Goal: Information Seeking & Learning: Check status

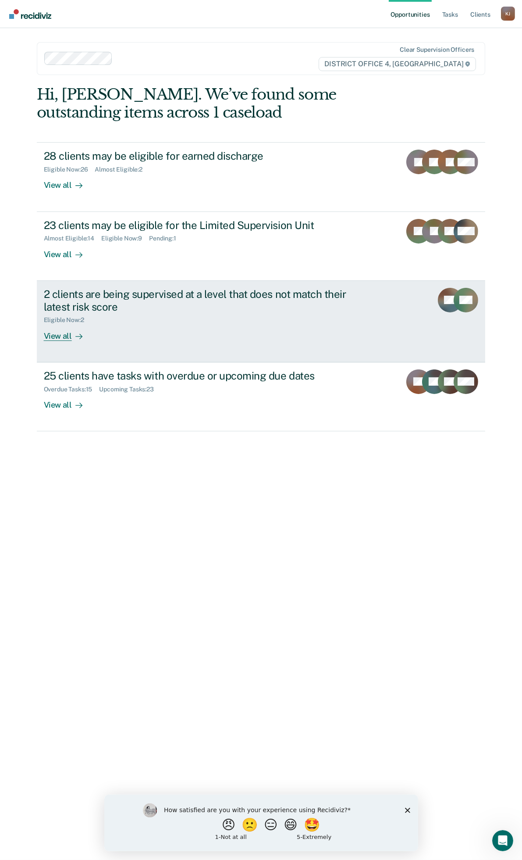
click at [204, 300] on div "2 clients are being supervised at a level that does not match their latest risk…" at bounding box center [198, 300] width 308 height 25
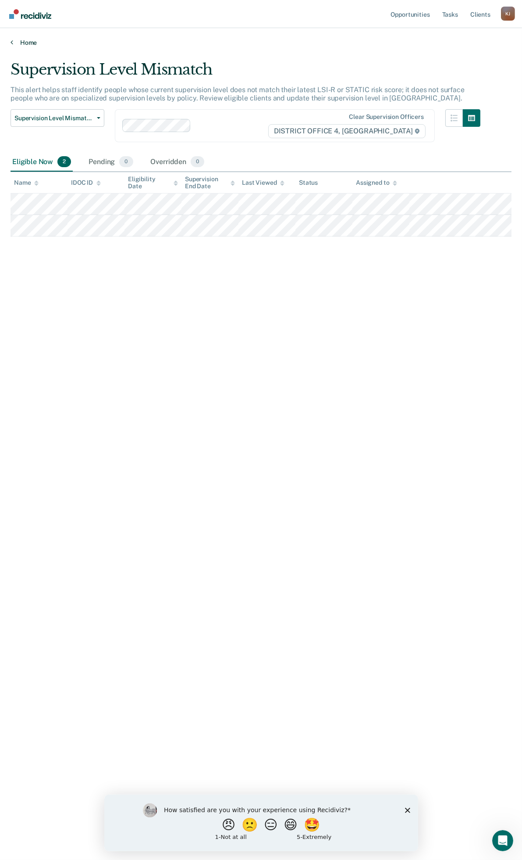
click at [21, 42] on link "Home" at bounding box center [261, 43] width 501 height 8
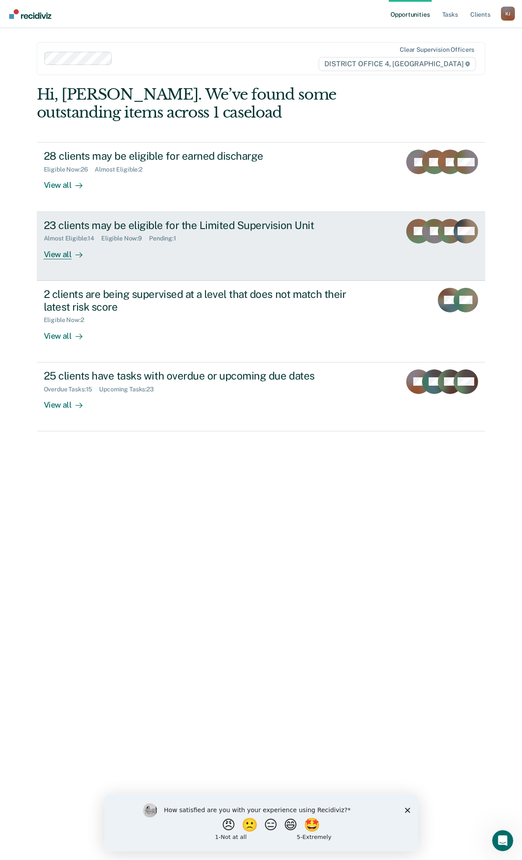
click at [257, 238] on div "Almost Eligible : 14 Eligible Now : 9 Pending : 1" at bounding box center [198, 236] width 308 height 11
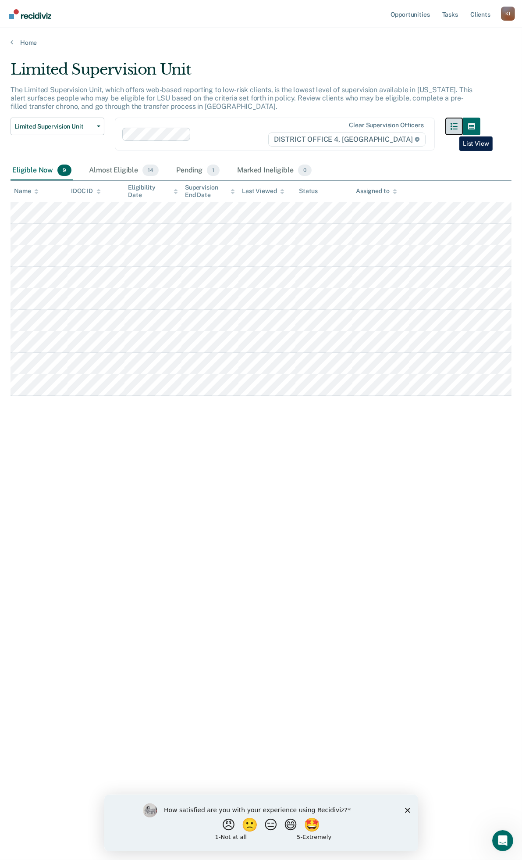
click at [453, 130] on button "button" at bounding box center [455, 127] width 18 height 18
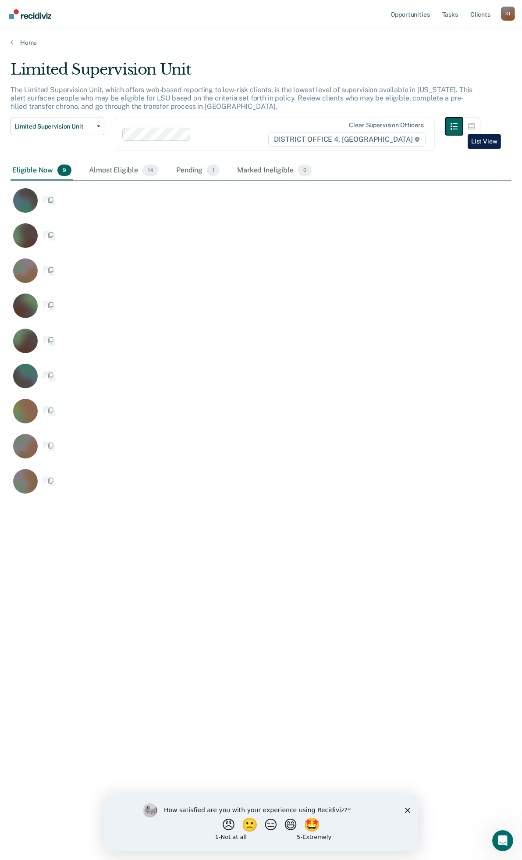
scroll to position [726, 494]
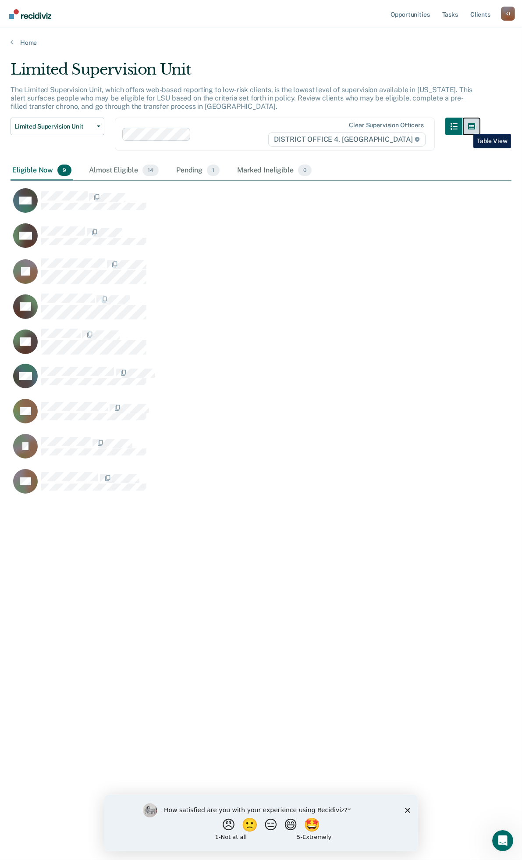
click at [467, 127] on button "button" at bounding box center [472, 127] width 18 height 18
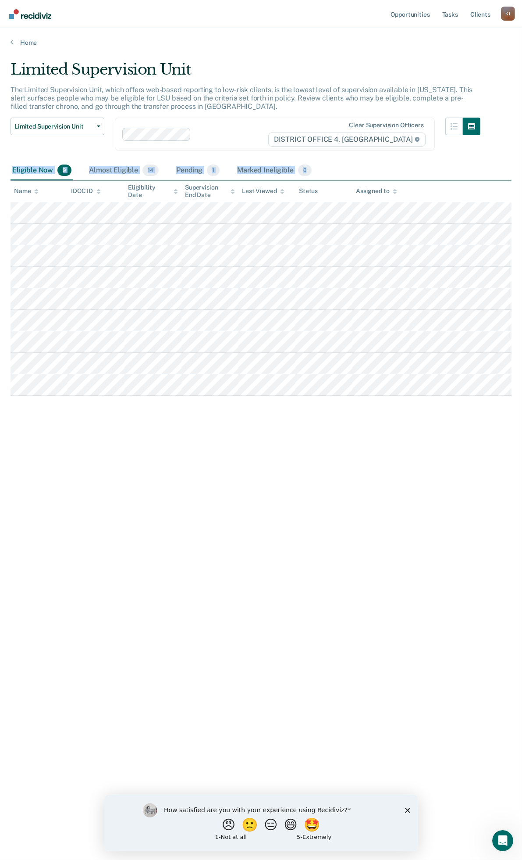
drag, startPoint x: 507, startPoint y: 152, endPoint x: 59, endPoint y: 408, distance: 515.5
click at [59, 408] on div "Limited Supervision Unit The Limited Supervision Unit, which offers web-based r…" at bounding box center [261, 427] width 501 height 733
drag, startPoint x: 59, startPoint y: 408, endPoint x: 400, endPoint y: 426, distance: 341.3
click at [450, 450] on div "Limited Supervision Unit The Limited Supervision Unit, which offers web-based r…" at bounding box center [261, 427] width 501 height 733
drag, startPoint x: 384, startPoint y: 395, endPoint x: 0, endPoint y: 168, distance: 445.6
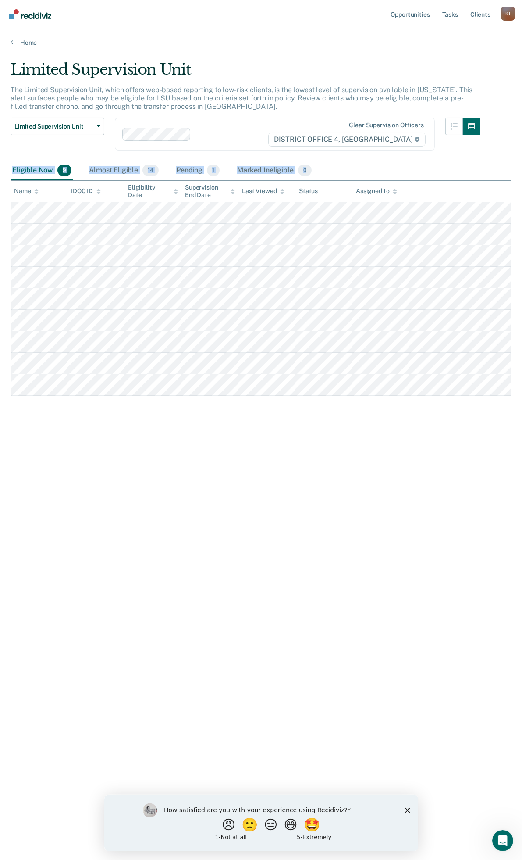
click at [0, 168] on main "Limited Supervision Unit The Limited Supervision Unit, which offers web-based r…" at bounding box center [261, 451] width 522 height 810
click at [28, 45] on link "Home" at bounding box center [261, 43] width 501 height 8
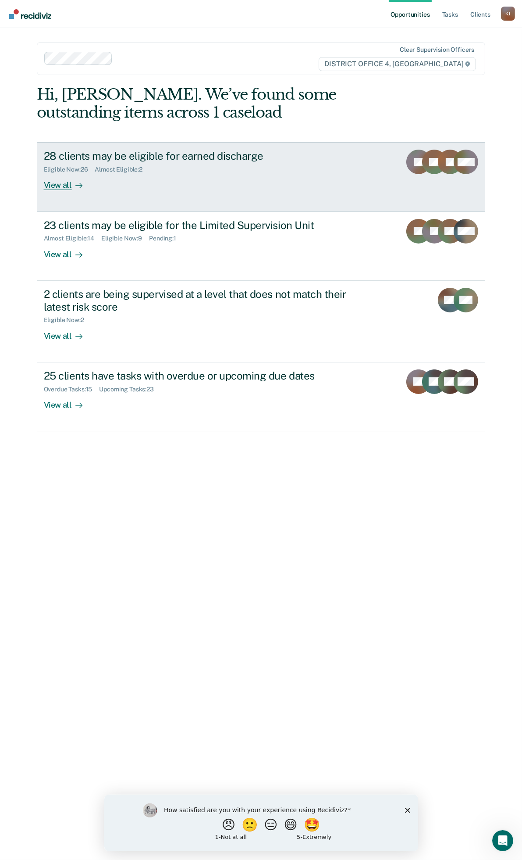
click at [270, 163] on div "Eligible Now : 26 Almost Eligible : 2" at bounding box center [198, 167] width 308 height 11
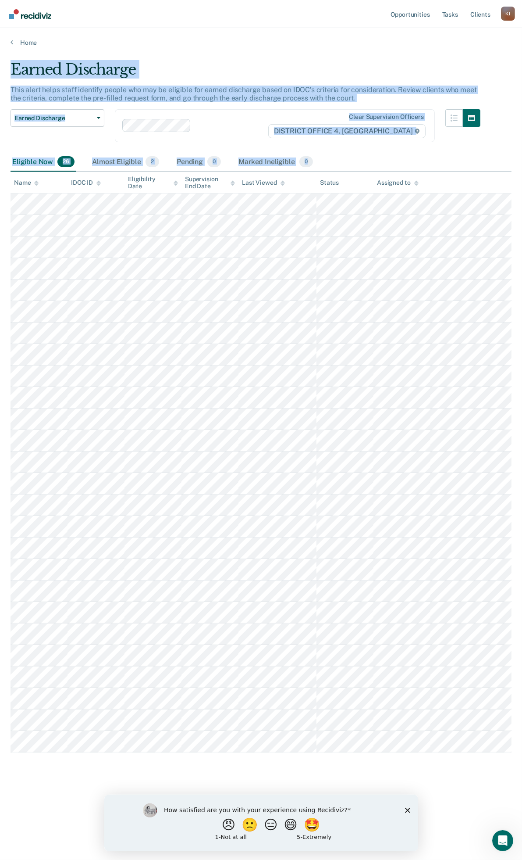
drag, startPoint x: 503, startPoint y: 764, endPoint x: 3, endPoint y: 79, distance: 848.6
click at [3, 79] on main "Earned Discharge This alert helps staff identify people who may be eligible for…" at bounding box center [261, 451] width 522 height 810
click at [25, 39] on link "Home" at bounding box center [261, 43] width 501 height 8
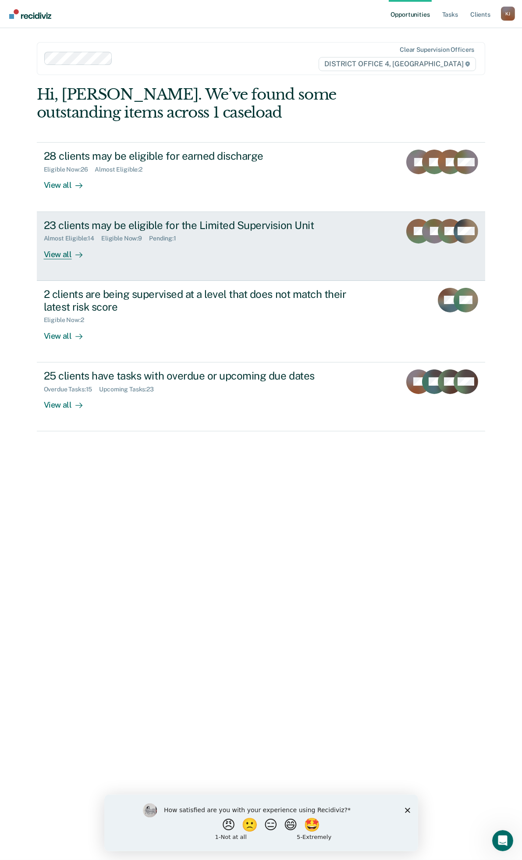
click at [257, 237] on div "Almost Eligible : 14 Eligible Now : 9 Pending : 1" at bounding box center [198, 236] width 308 height 11
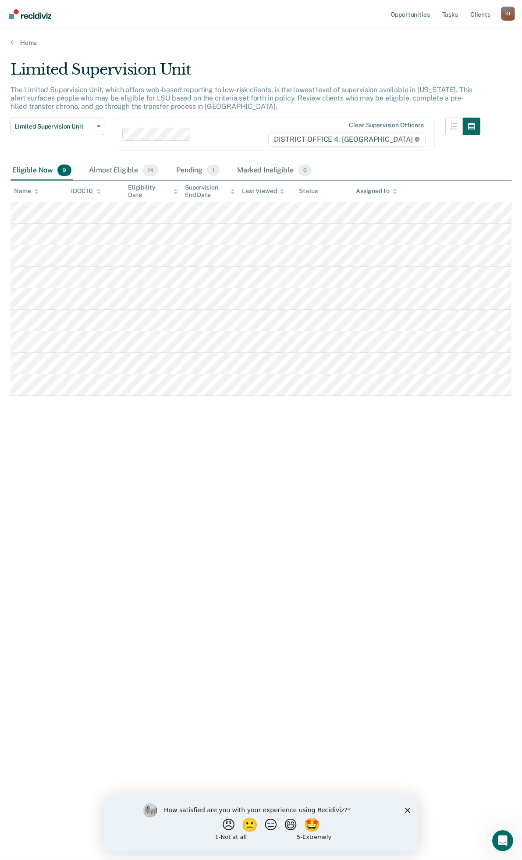
drag, startPoint x: 459, startPoint y: 417, endPoint x: 6, endPoint y: 185, distance: 508.8
click at [6, 185] on main "Limited Supervision Unit The Limited Supervision Unit, which offers web-based r…" at bounding box center [261, 451] width 522 height 810
click at [455, 444] on div "Limited Supervision Unit The Limited Supervision Unit, which offers web-based r…" at bounding box center [261, 427] width 501 height 733
drag, startPoint x: 463, startPoint y: 407, endPoint x: 350, endPoint y: 399, distance: 113.0
click at [462, 407] on div "Limited Supervision Unit The Limited Supervision Unit, which offers web-based r…" at bounding box center [261, 427] width 501 height 733
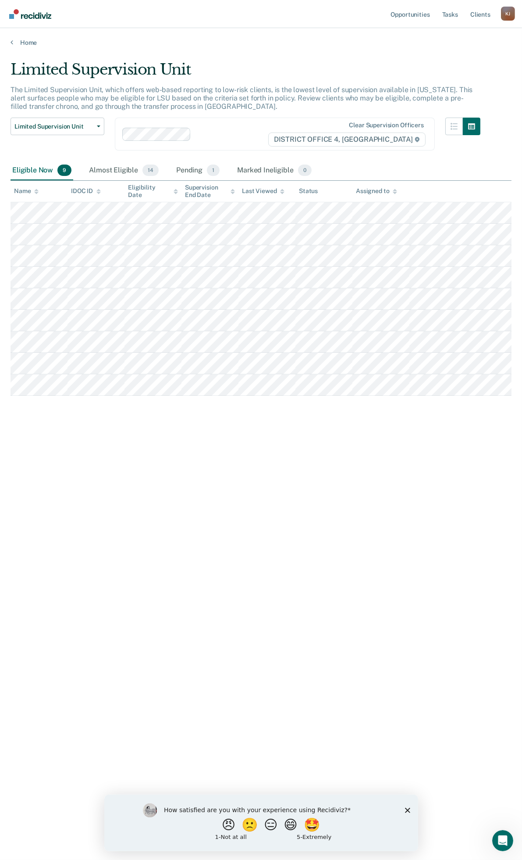
click at [405, 422] on div "Limited Supervision Unit The Limited Supervision Unit, which offers web-based r…" at bounding box center [261, 427] width 501 height 733
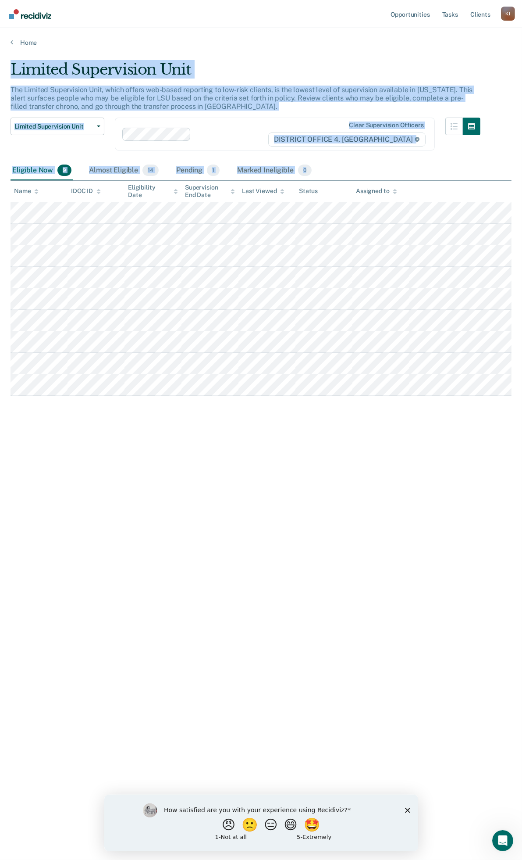
drag, startPoint x: 465, startPoint y: 419, endPoint x: 7, endPoint y: 55, distance: 585.0
click at [7, 55] on main "Limited Supervision Unit The Limited Supervision Unit, which offers web-based r…" at bounding box center [261, 451] width 522 height 810
click at [24, 43] on link "Home" at bounding box center [261, 43] width 501 height 8
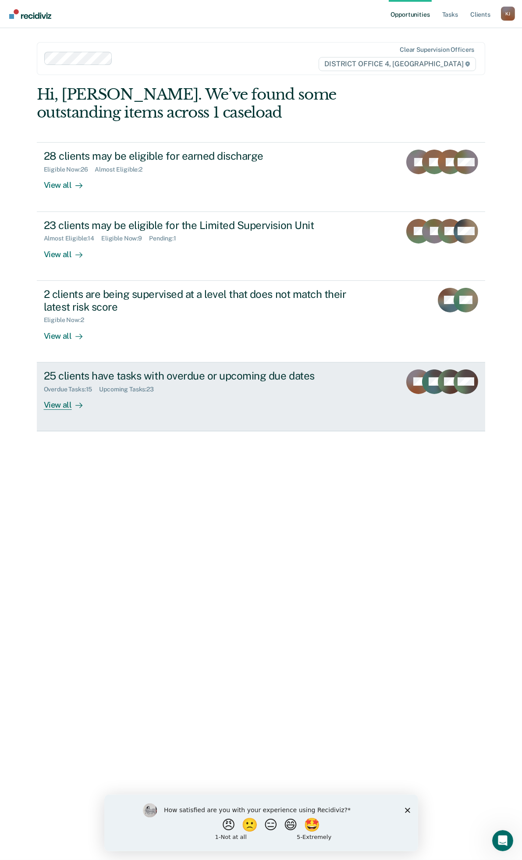
click at [247, 385] on div "Overdue Tasks : 15 Upcoming Tasks : 23" at bounding box center [198, 387] width 308 height 11
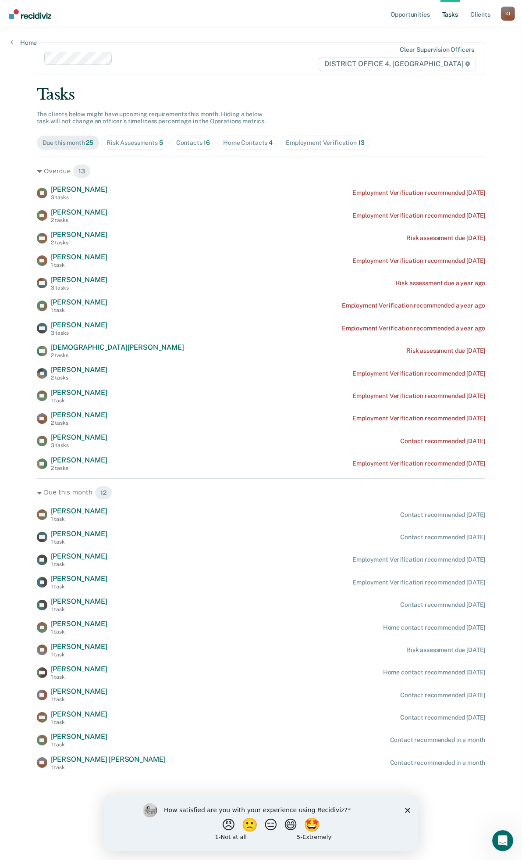
drag, startPoint x: 25, startPoint y: 187, endPoint x: 491, endPoint y: 474, distance: 547.3
click at [491, 474] on div "Opportunities Tasks Client s [PERSON_NAME] [PERSON_NAME] Profile How it works L…" at bounding box center [261, 430] width 522 height 860
